Goal: Information Seeking & Learning: Learn about a topic

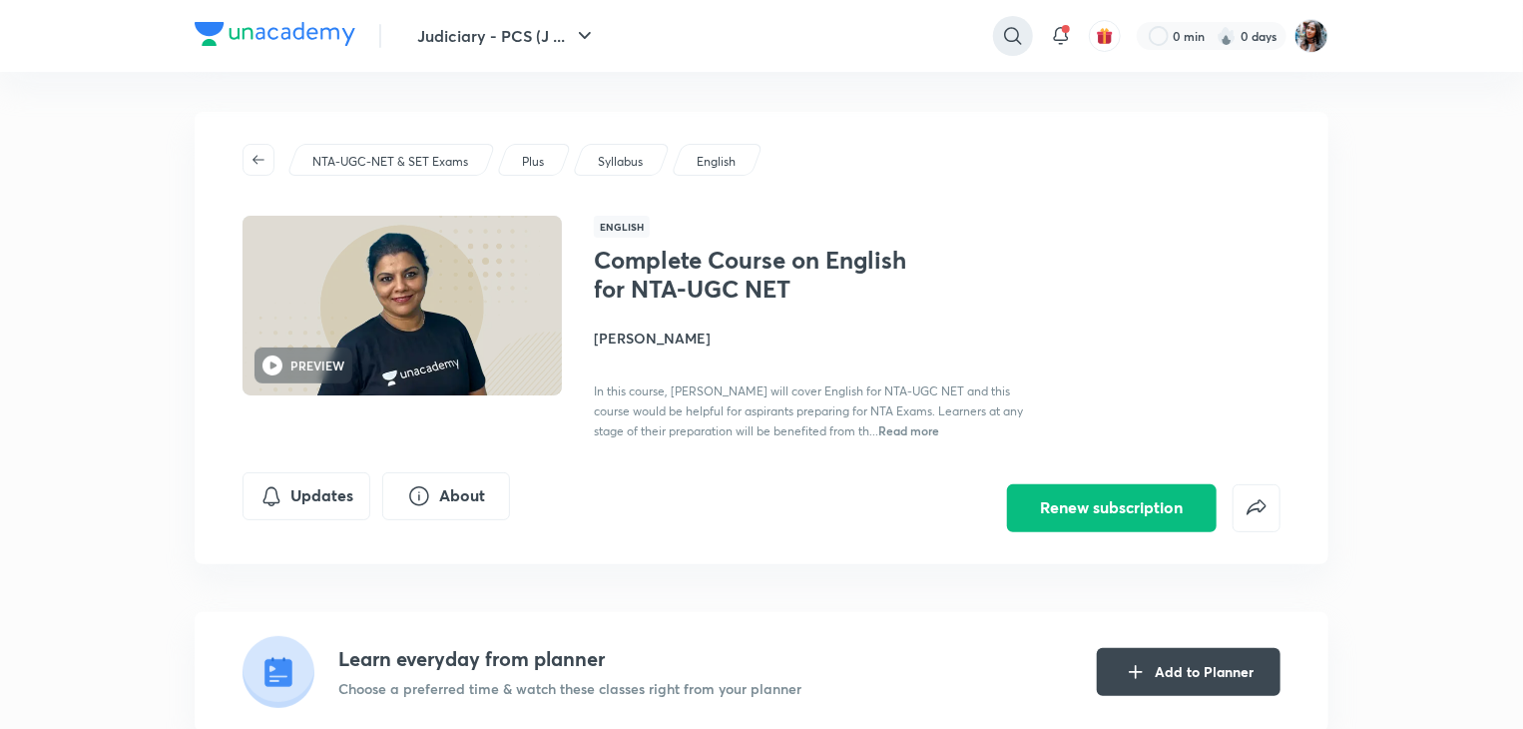
click at [1017, 36] on icon at bounding box center [1012, 35] width 17 height 17
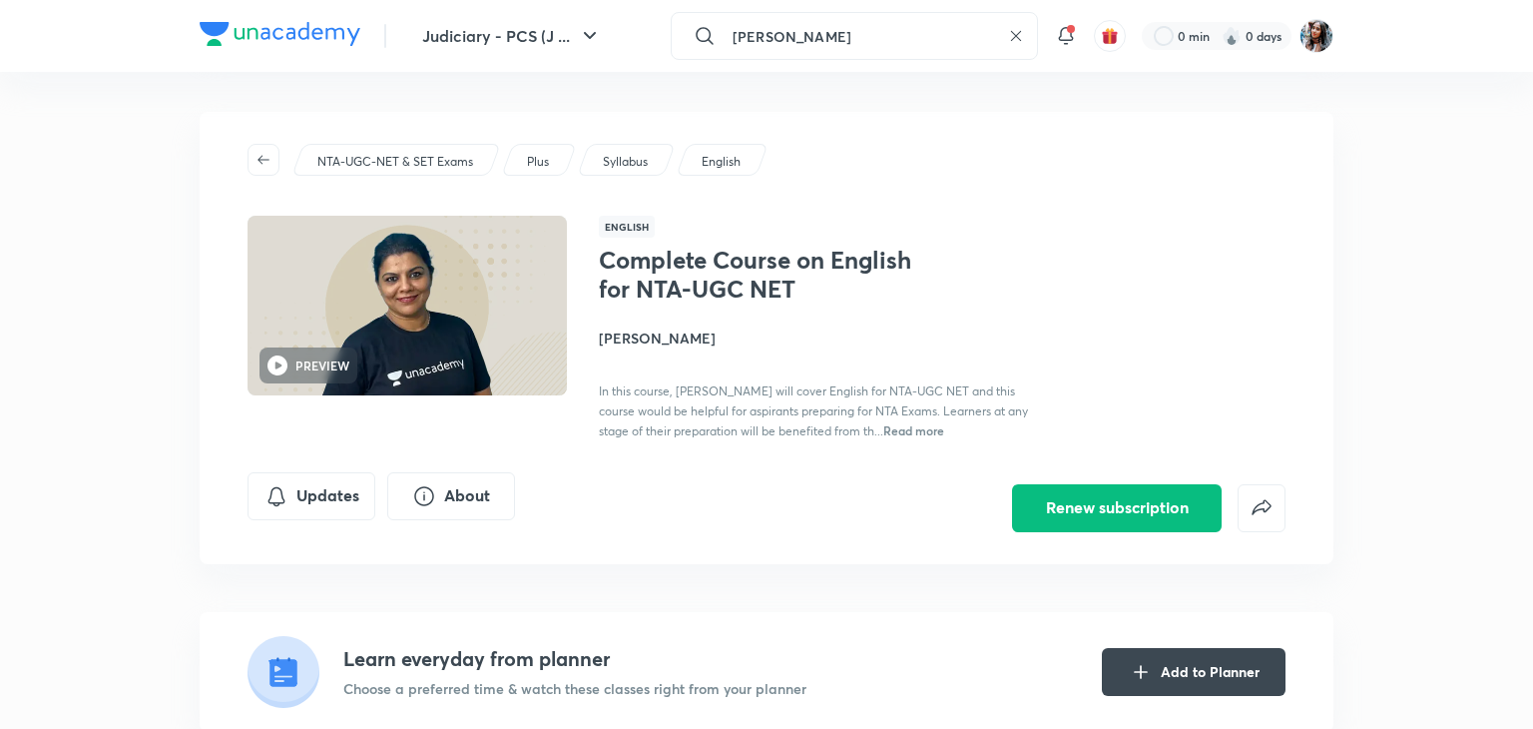
type input "anil khanna"
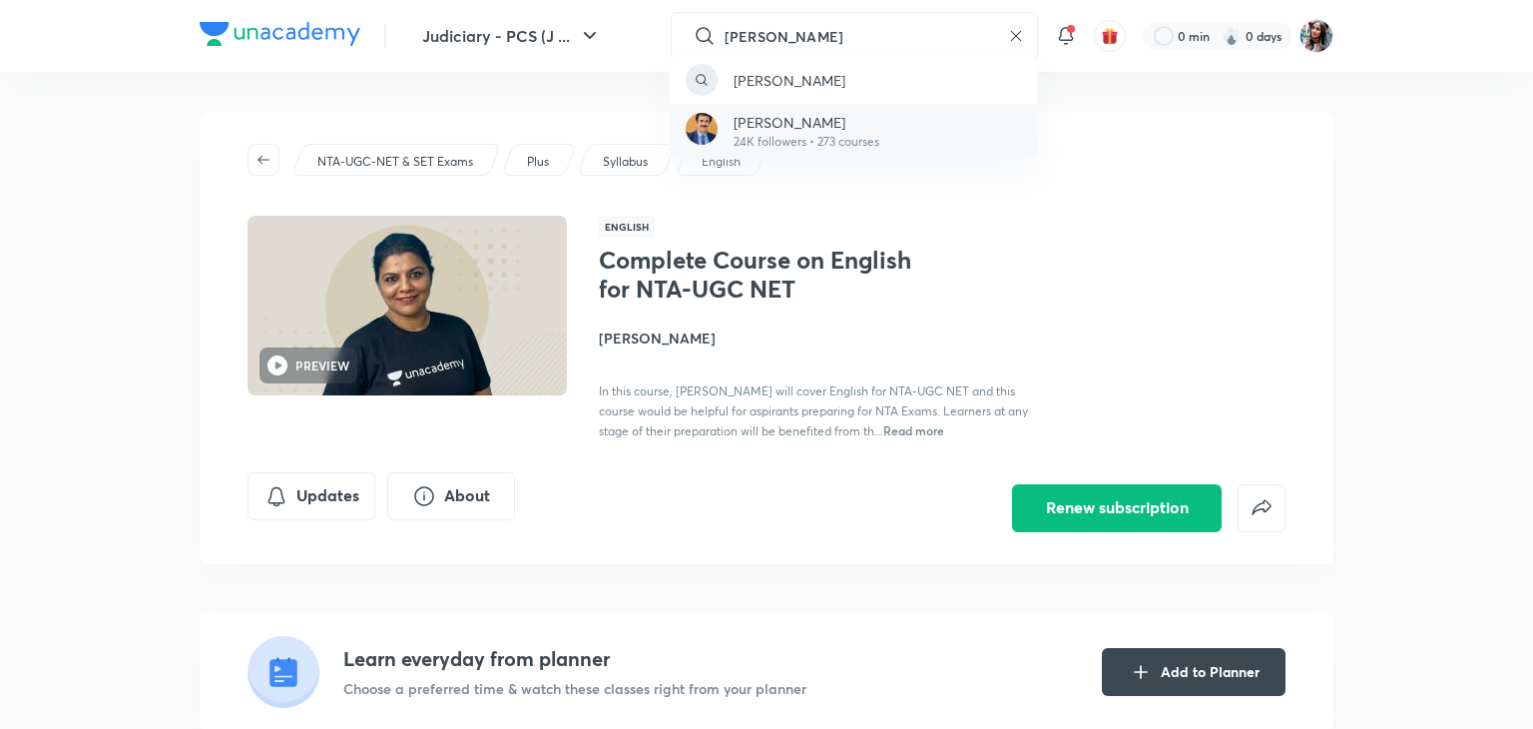
click at [819, 149] on p "24K followers • 273 courses" at bounding box center [807, 142] width 146 height 18
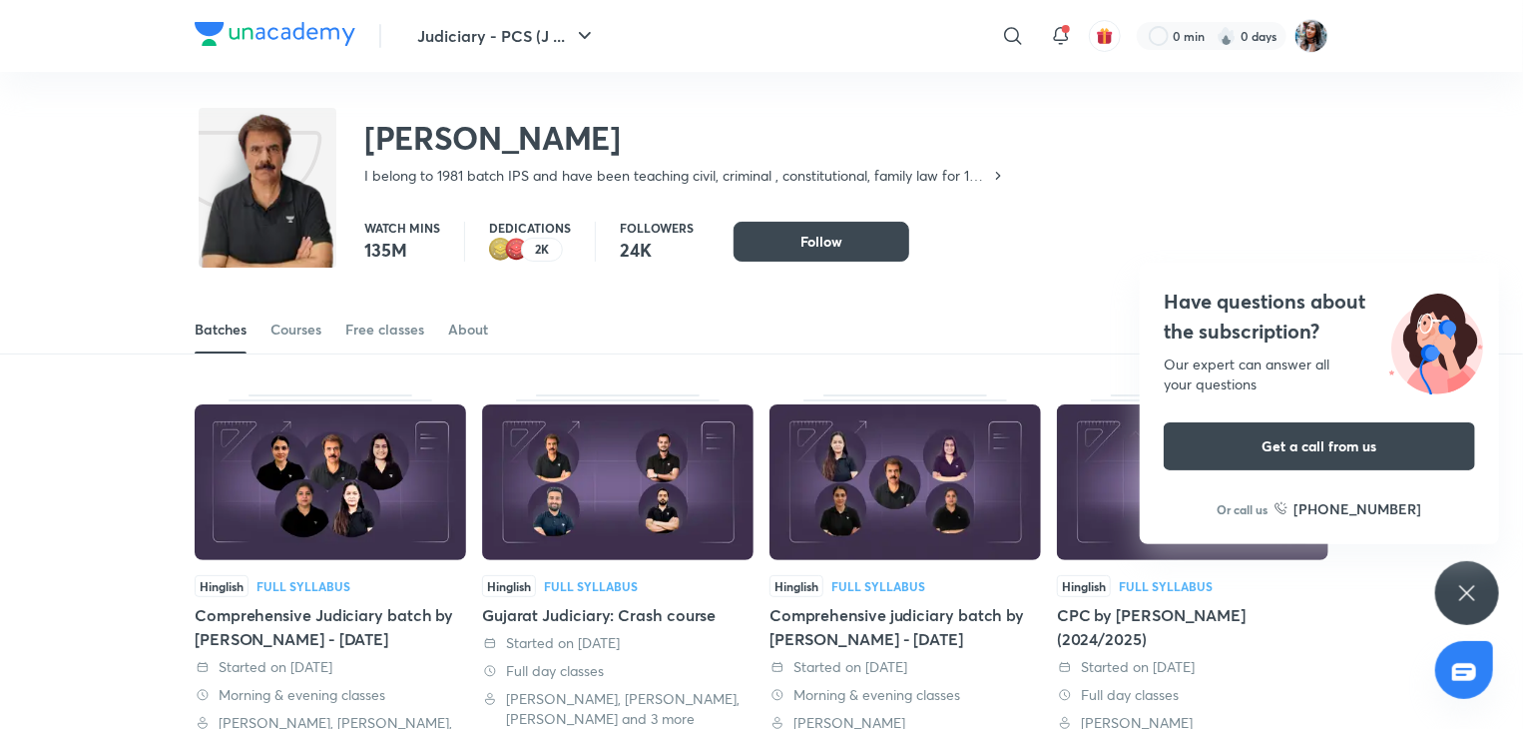
click at [989, 125] on h2 "[PERSON_NAME]" at bounding box center [685, 138] width 642 height 40
click at [1312, 41] on img at bounding box center [1311, 36] width 34 height 34
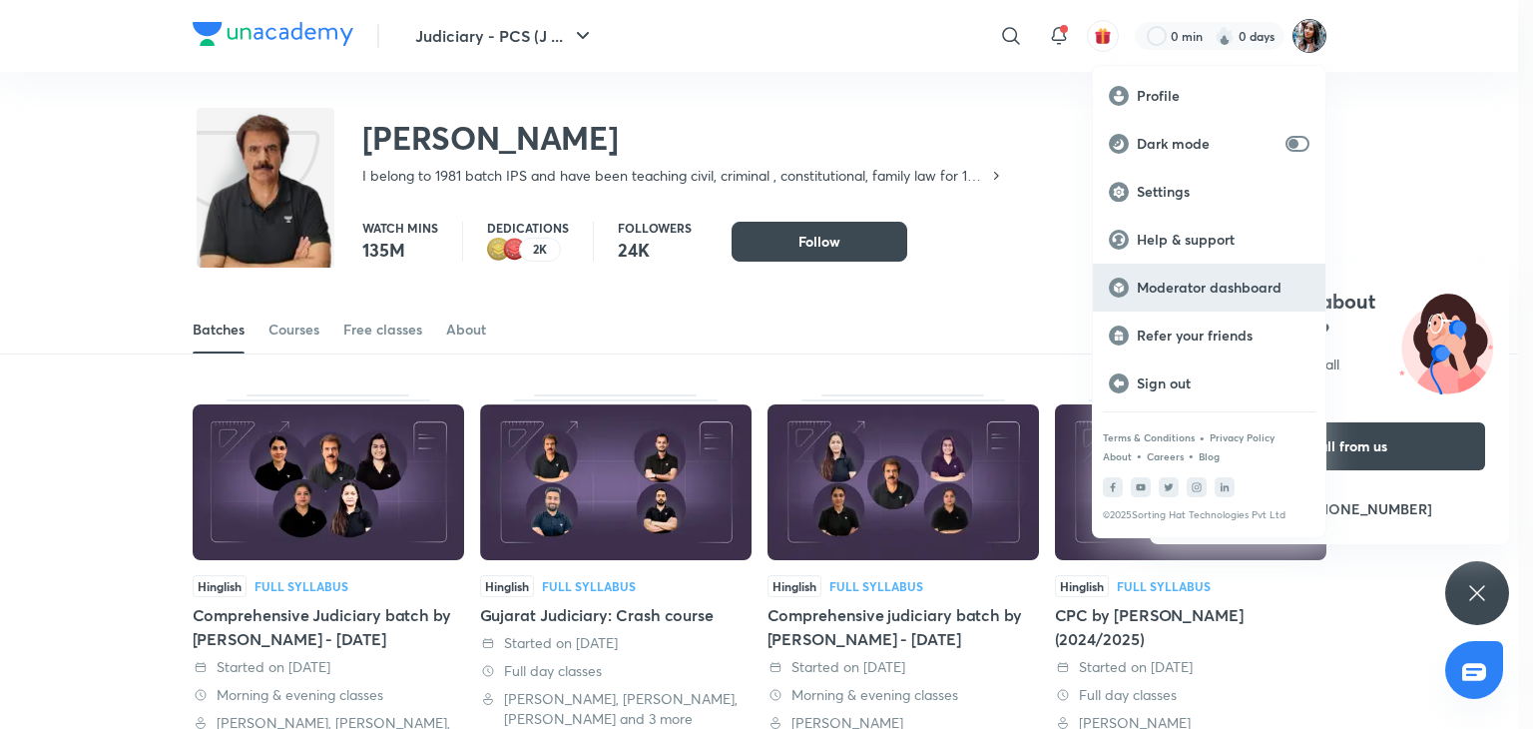
click at [1210, 280] on p "Moderator dashboard" at bounding box center [1223, 287] width 173 height 18
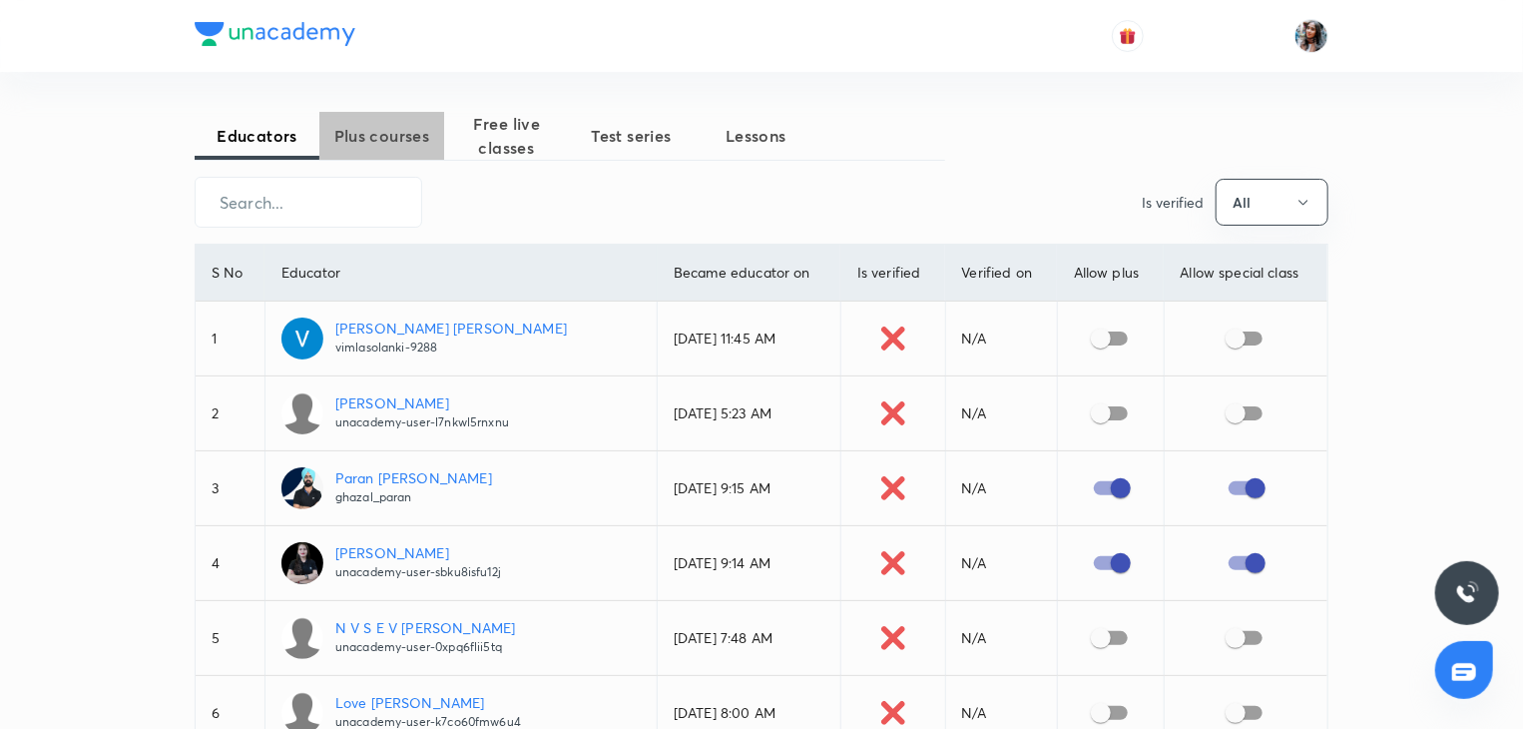
click at [396, 127] on span "Plus courses" at bounding box center [381, 136] width 125 height 24
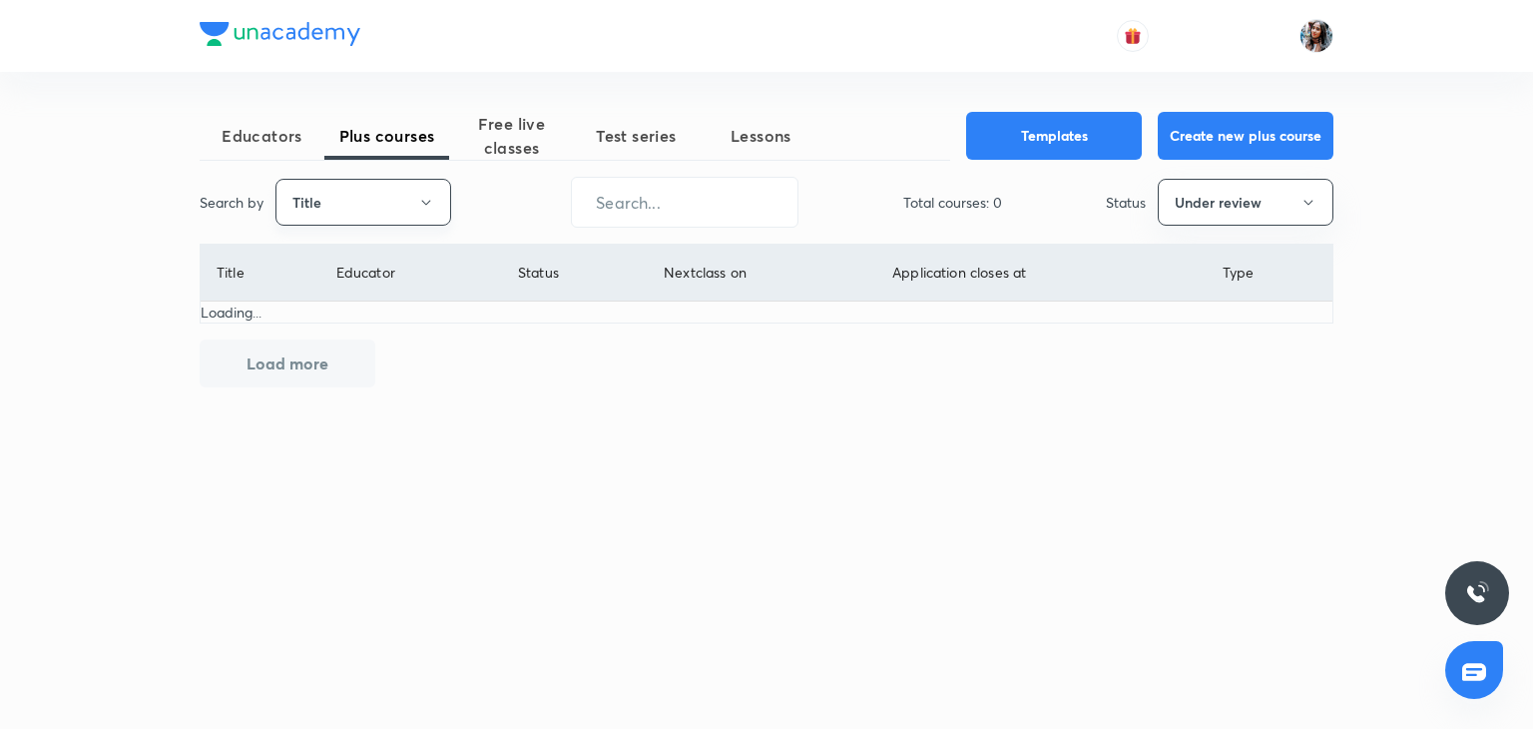
click at [357, 212] on button "Title" at bounding box center [363, 202] width 176 height 47
click at [343, 304] on span "Username" at bounding box center [363, 299] width 150 height 21
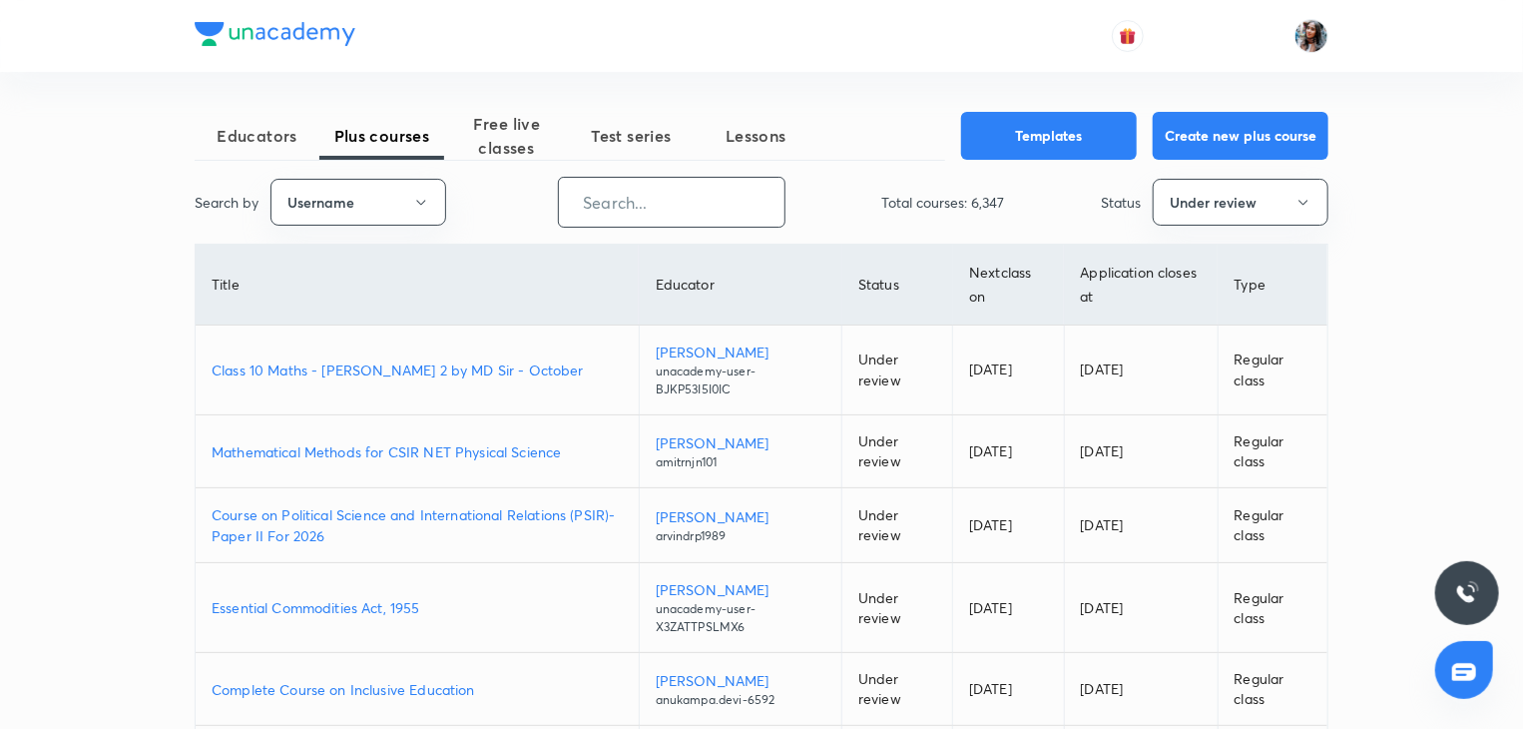
click at [607, 193] on input "text" at bounding box center [672, 202] width 226 height 51
paste input "unacademy-user-v3qnitwcjwyl"
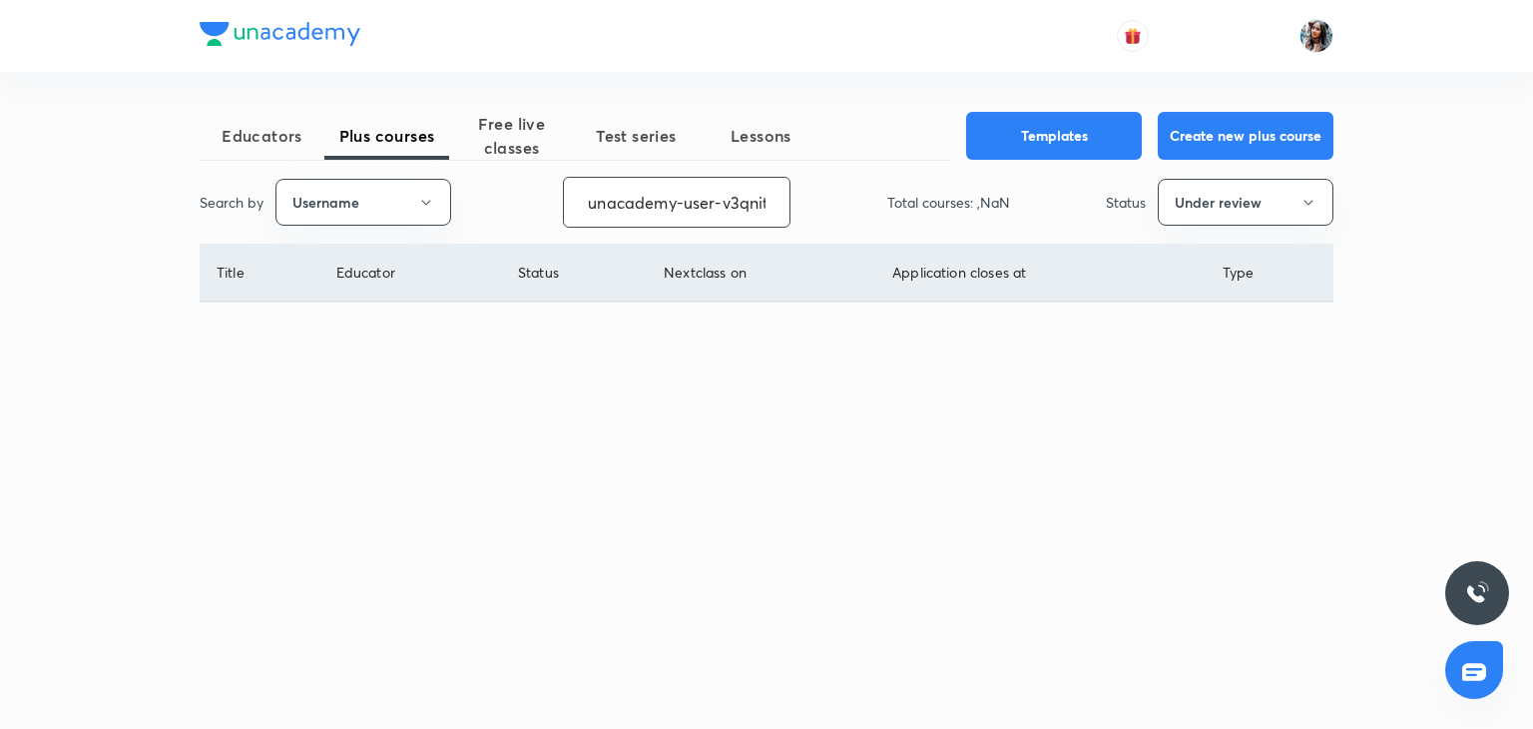
scroll to position [0, 56]
type input "unacademy-user-v3qnitwcjwyl"
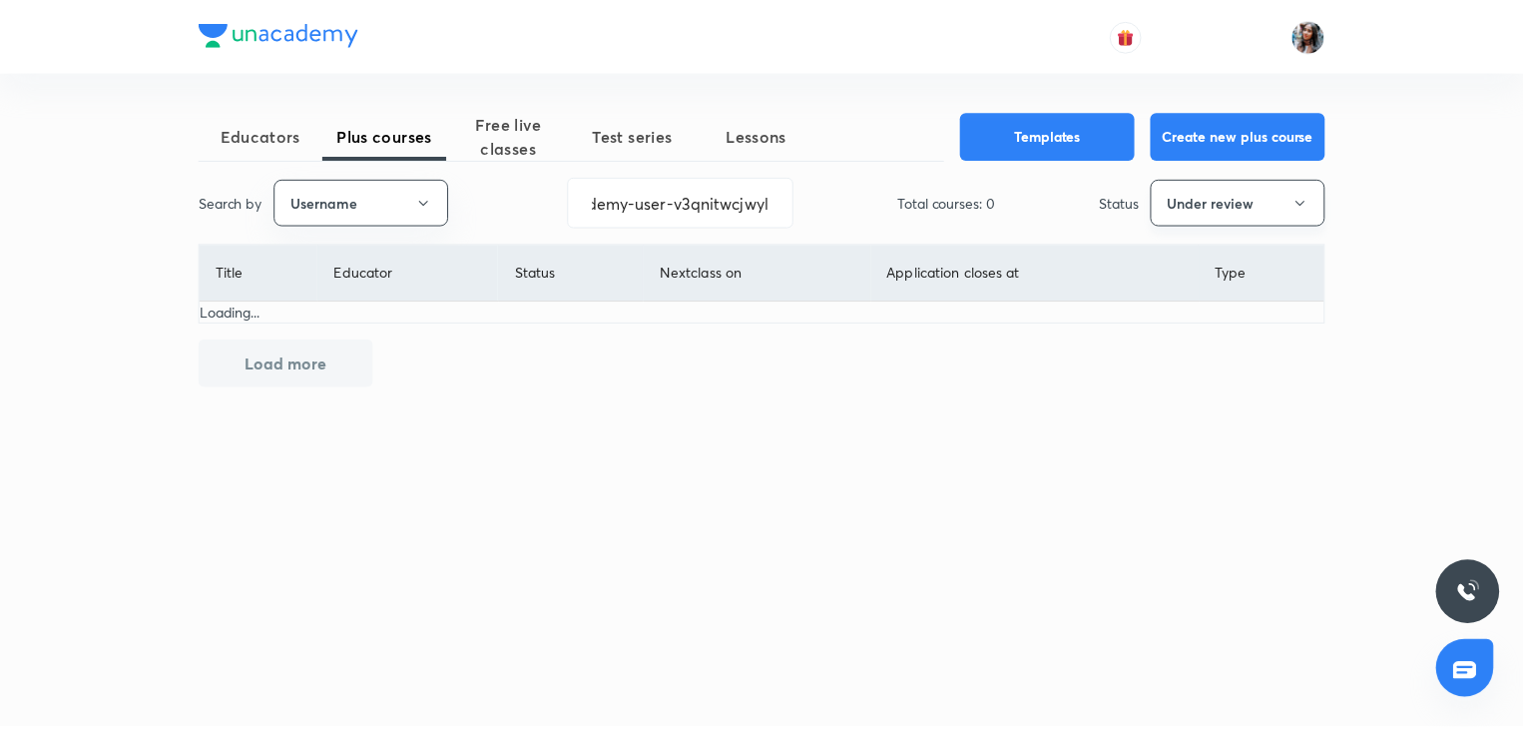
scroll to position [0, 0]
click at [1184, 201] on button "Under review" at bounding box center [1246, 202] width 176 height 47
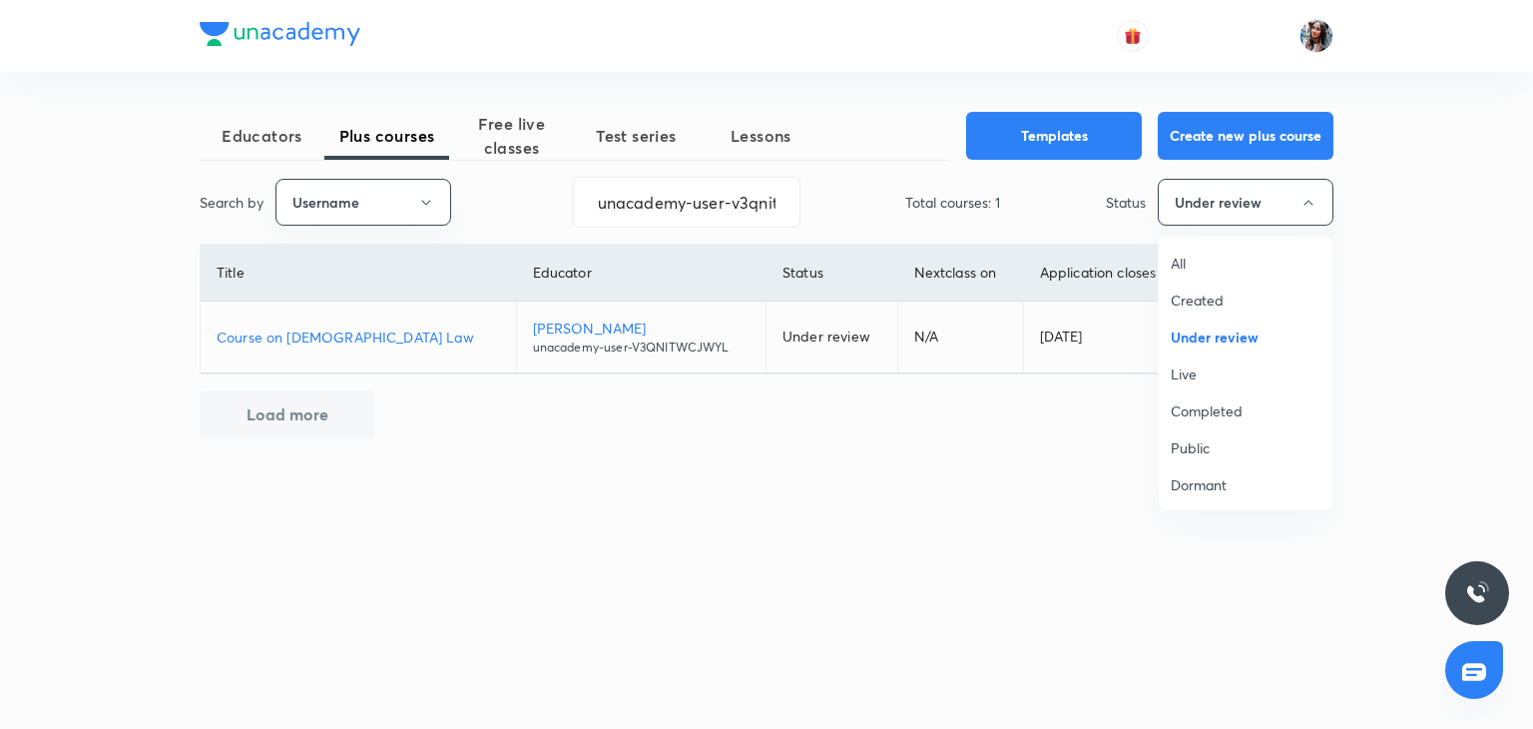
click at [1171, 254] on span "All" at bounding box center [1246, 262] width 150 height 21
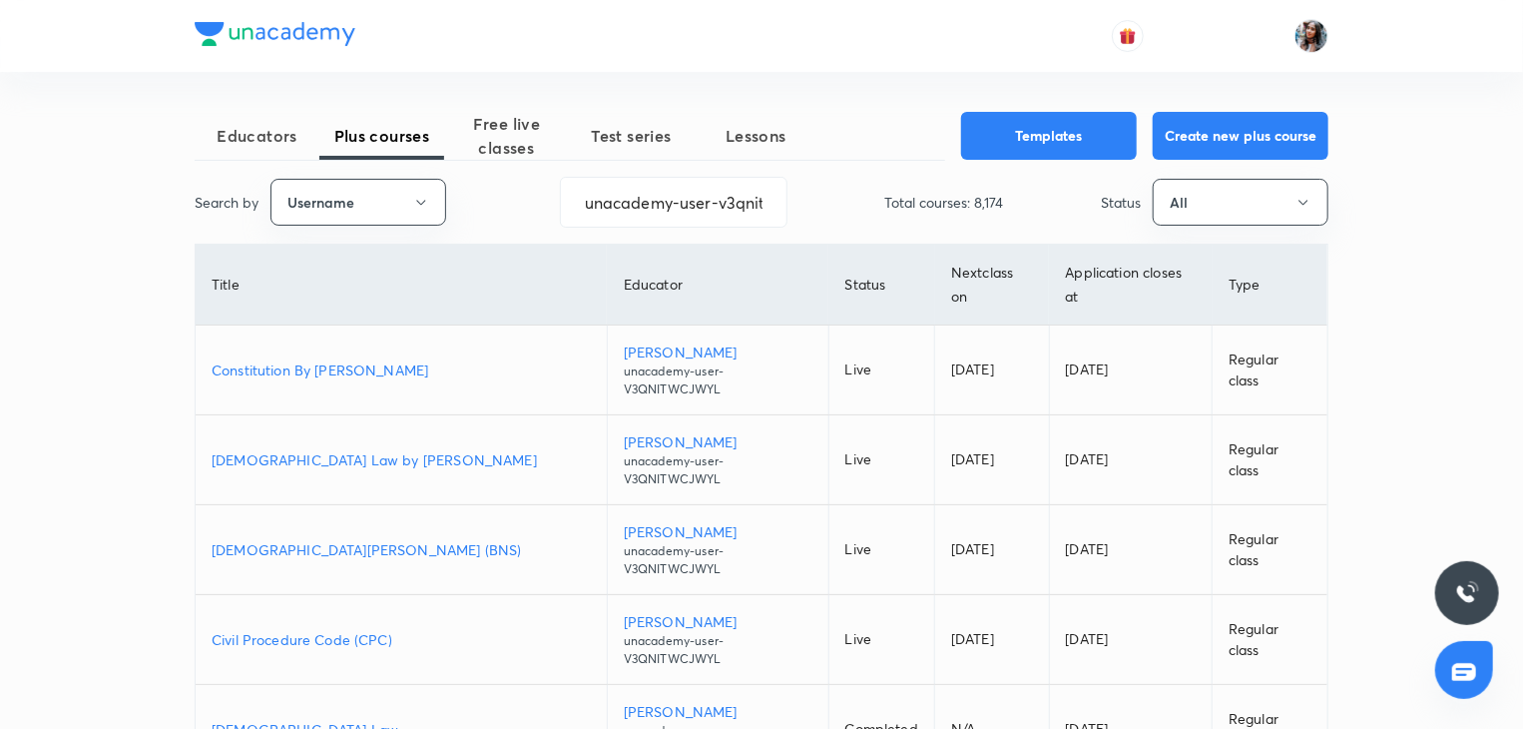
click at [373, 629] on p "Civil Procedure Code (CPC)" at bounding box center [401, 639] width 379 height 21
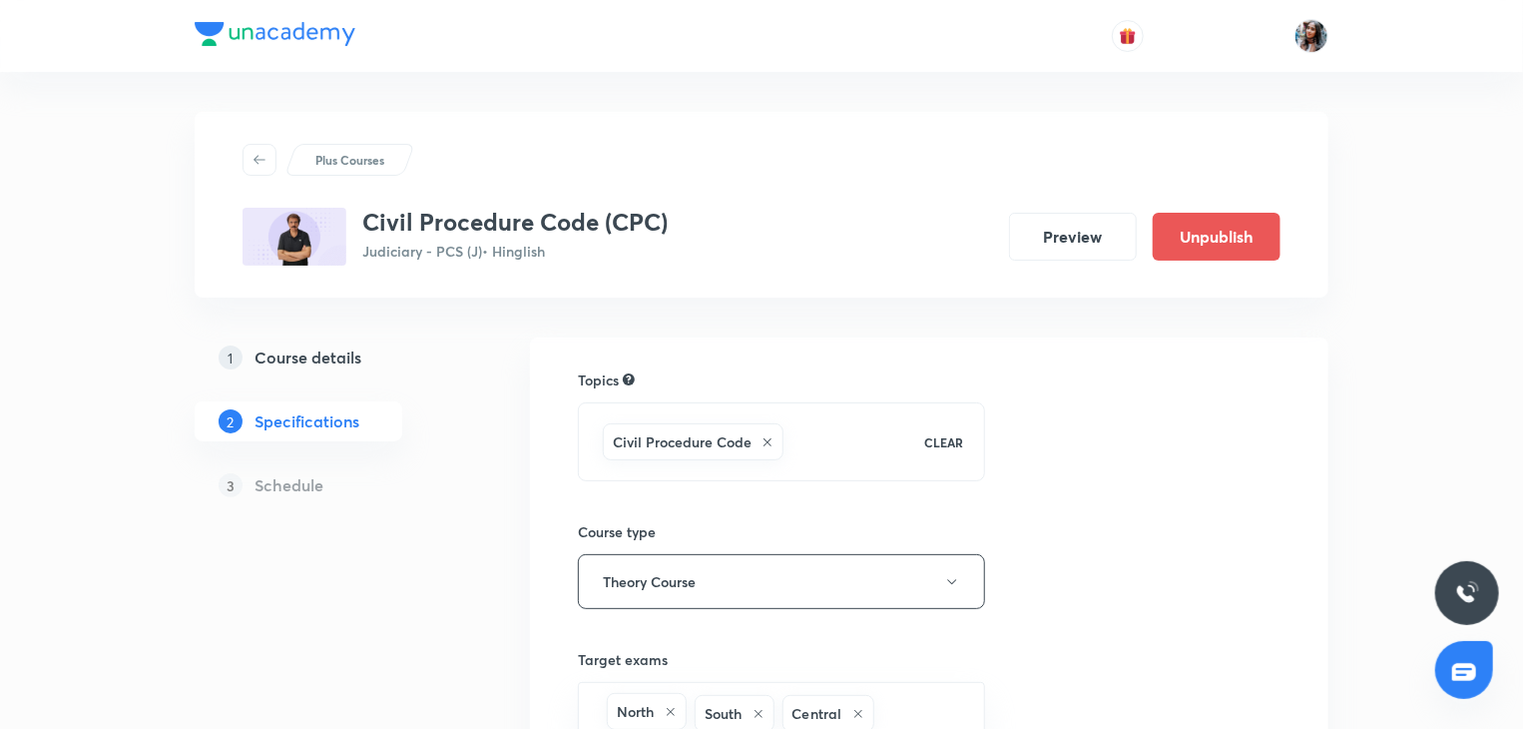
click at [353, 360] on h5 "Course details" at bounding box center [307, 357] width 107 height 24
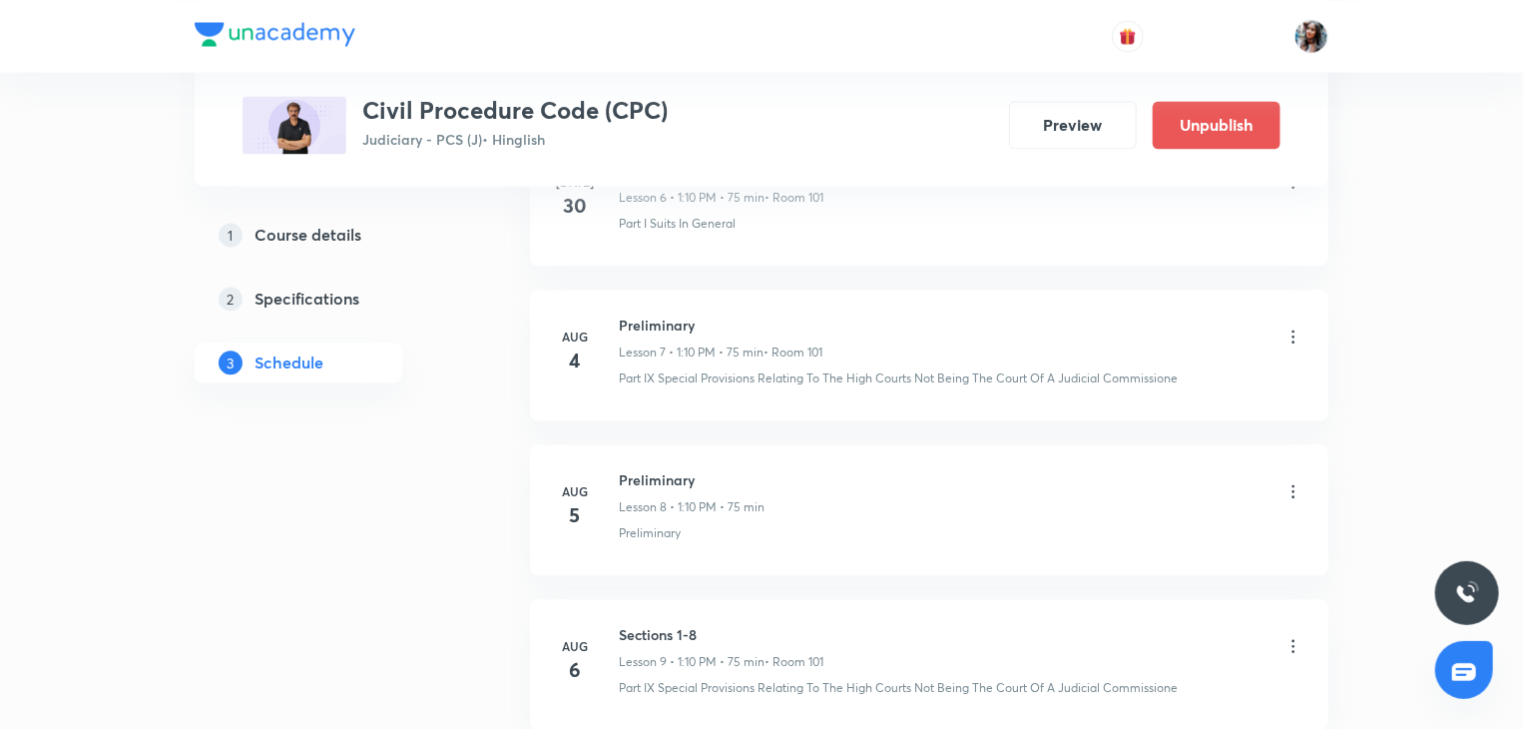
scroll to position [2076, 0]
click at [1090, 139] on button "Preview" at bounding box center [1073, 123] width 128 height 48
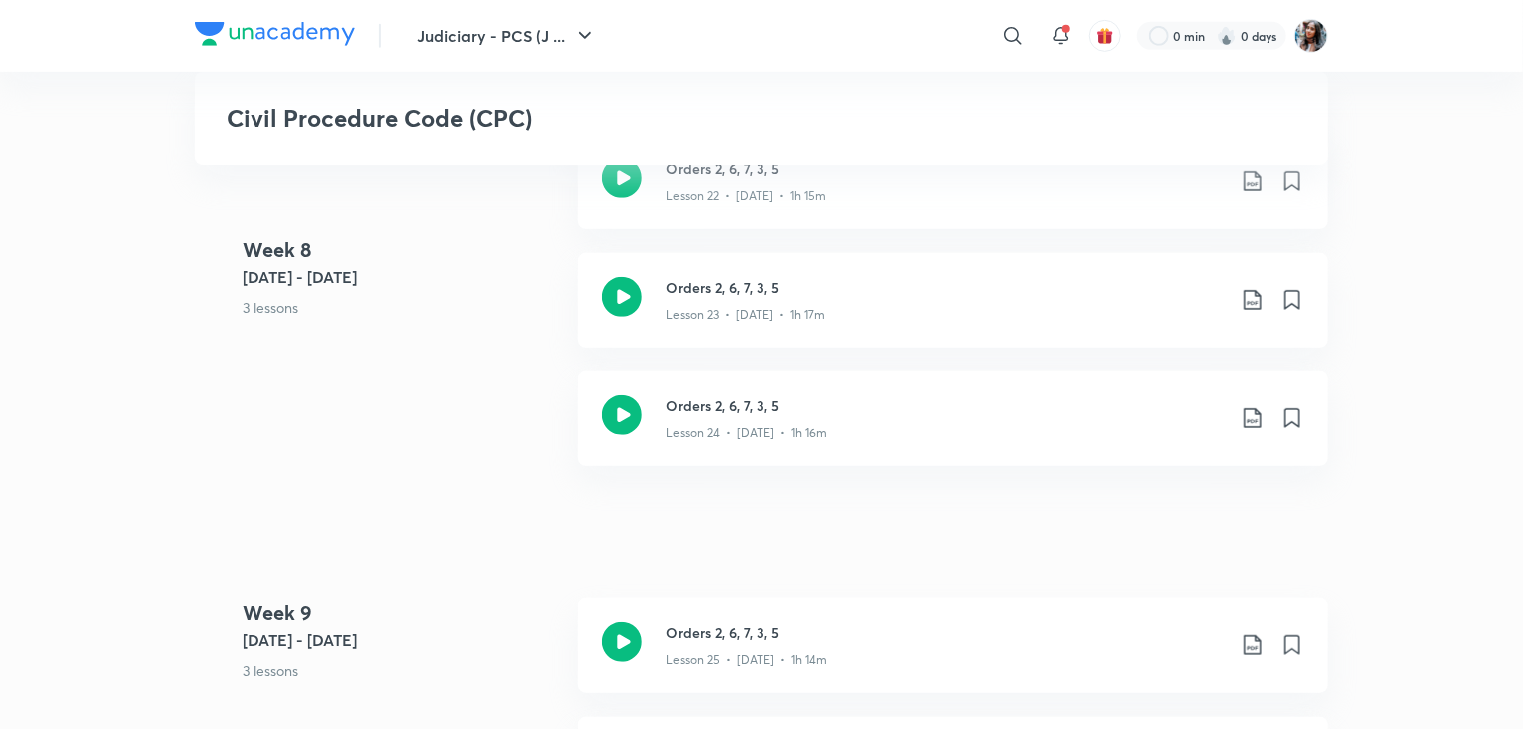
scroll to position [4168, 0]
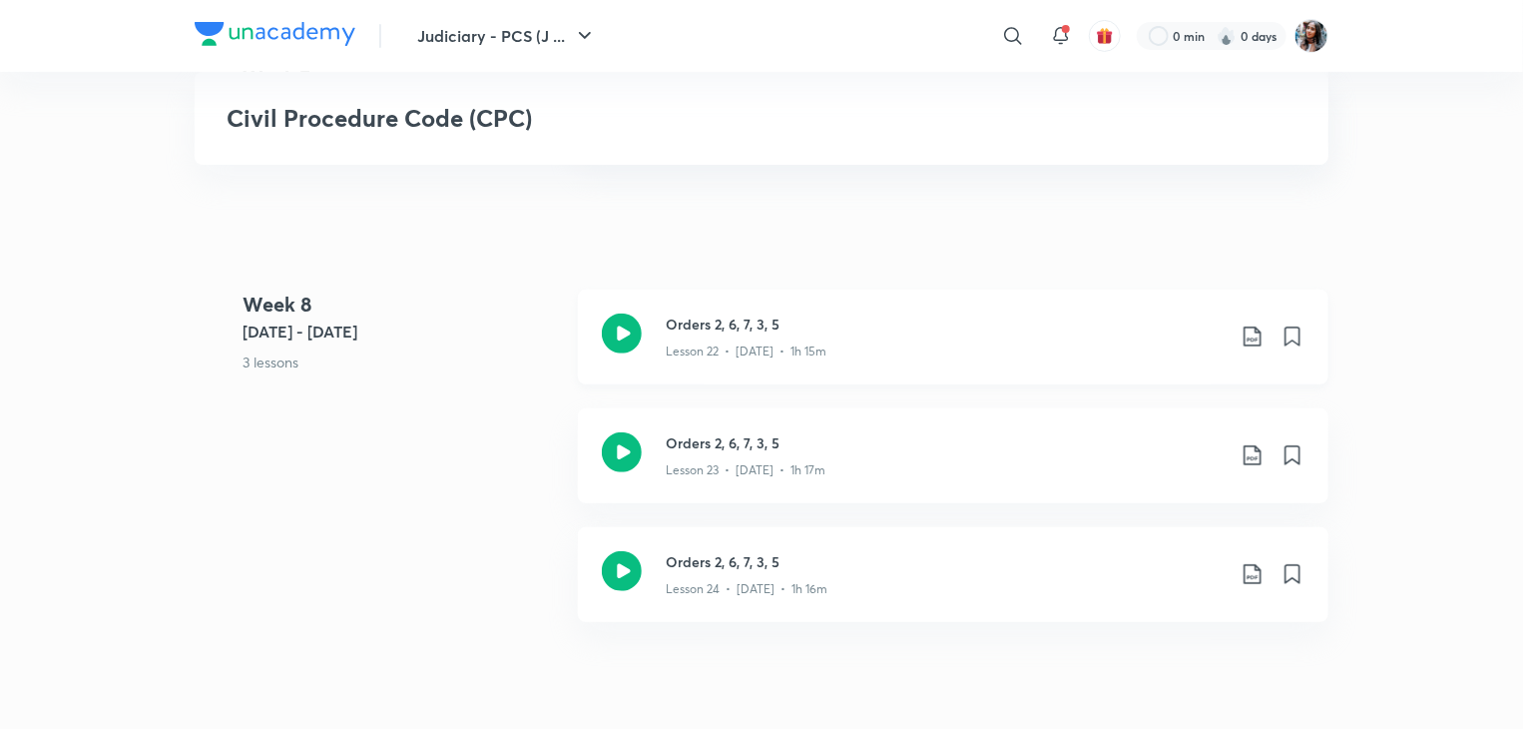
click at [720, 355] on p "Lesson 22 • [DATE] • 1h 15m" at bounding box center [746, 351] width 161 height 18
click at [727, 342] on p "Lesson 22 • [DATE] • 1h 15m" at bounding box center [746, 351] width 161 height 18
